Goal: Information Seeking & Learning: Learn about a topic

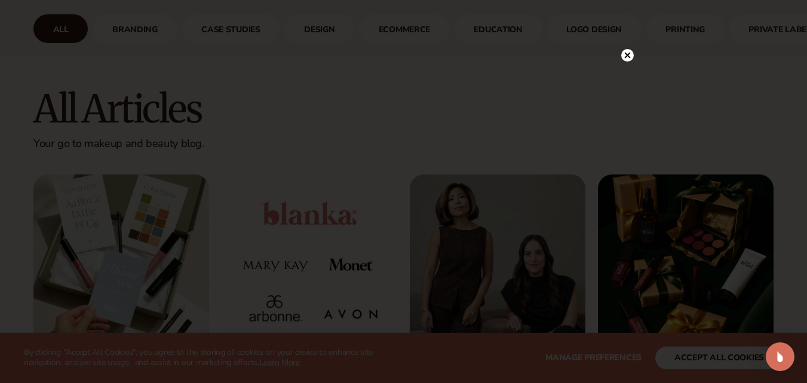
scroll to position [717, 0]
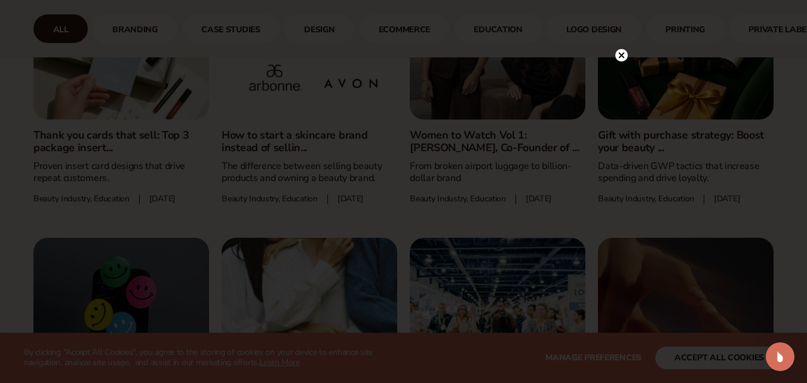
click at [622, 32] on div at bounding box center [403, 191] width 807 height 383
click at [616, 51] on icon at bounding box center [622, 55] width 13 height 13
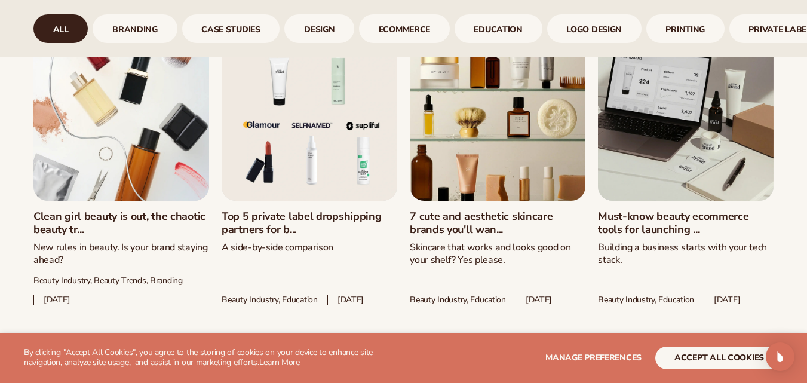
scroll to position [1614, 0]
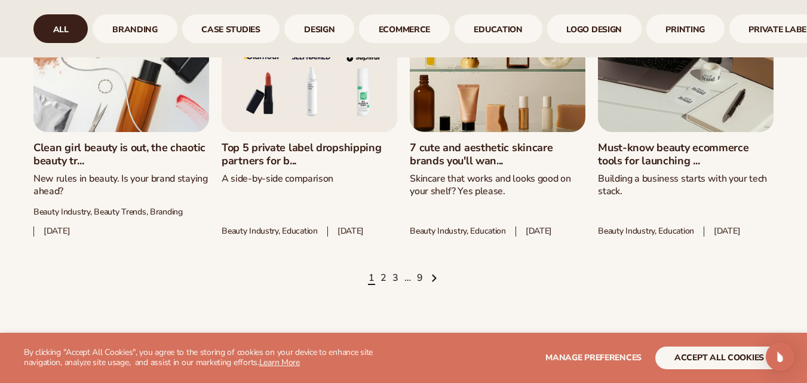
click at [139, 167] on link "Clean girl beauty is out, the chaotic beauty tr..." at bounding box center [121, 155] width 176 height 26
click at [430, 283] on span "Next page" at bounding box center [434, 279] width 10 height 10
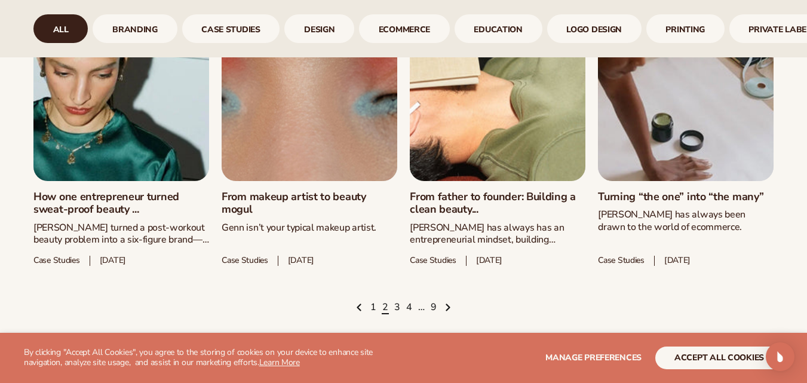
scroll to position [1614, 0]
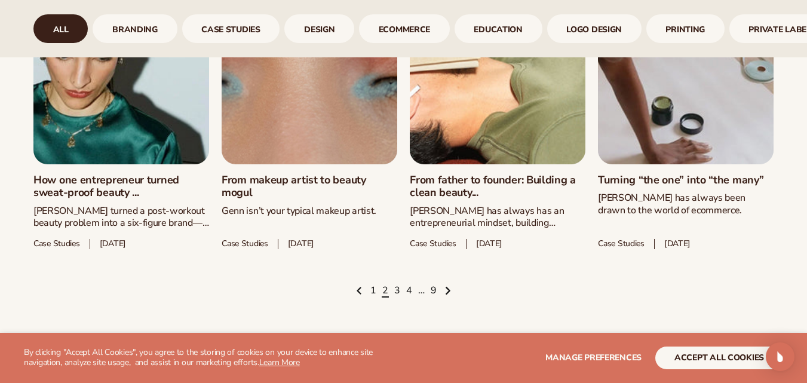
click at [446, 289] on icon "Next page" at bounding box center [448, 291] width 6 height 10
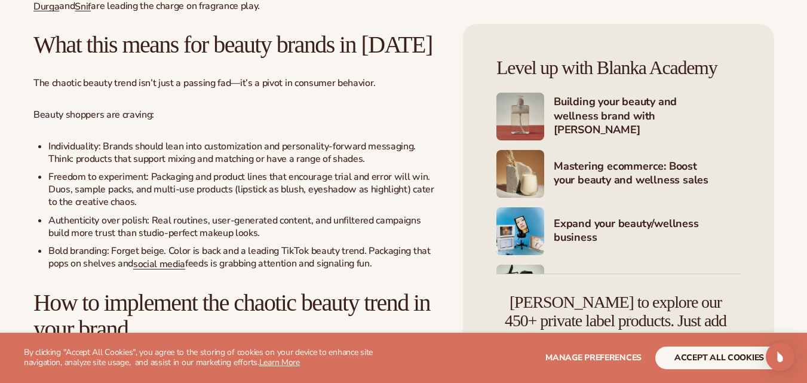
scroll to position [3108, 0]
